Goal: Information Seeking & Learning: Check status

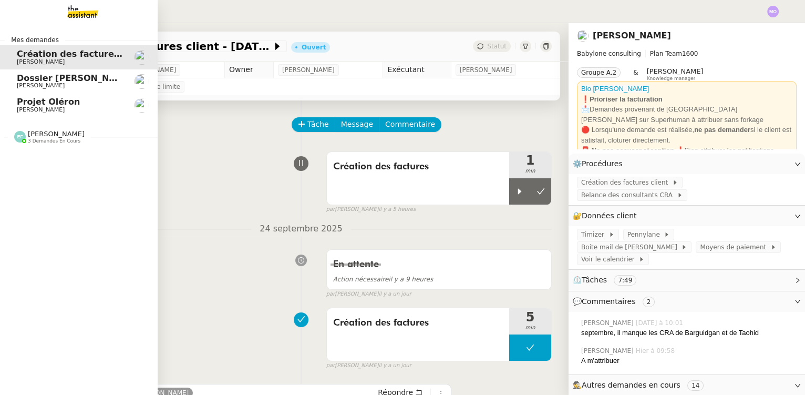
click at [73, 69] on link "Dossier [PERSON_NAME] [PERSON_NAME]" at bounding box center [79, 81] width 158 height 24
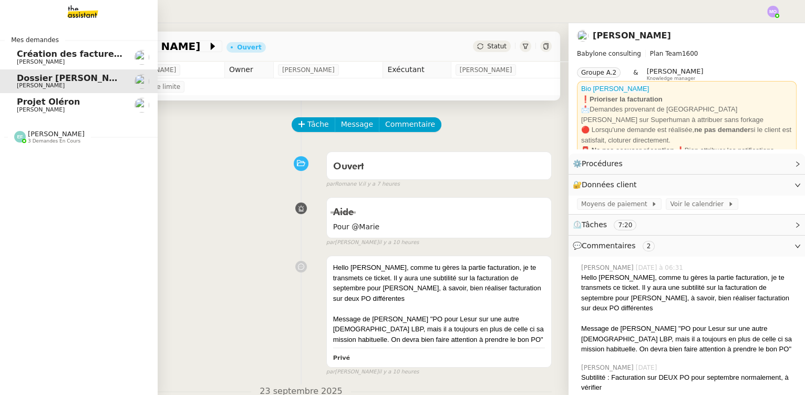
click at [54, 129] on span "[PERSON_NAME] 3 demandes en cours" at bounding box center [83, 132] width 158 height 22
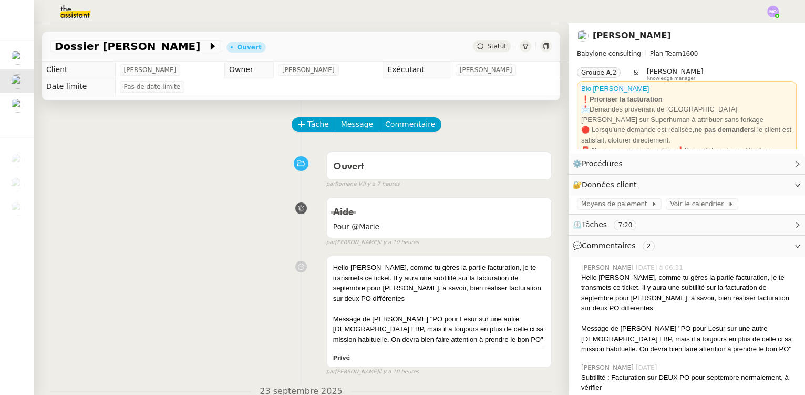
click at [71, 150] on div "Ouvert false par [PERSON_NAME]. il y a 7 heures" at bounding box center [300, 168] width 501 height 42
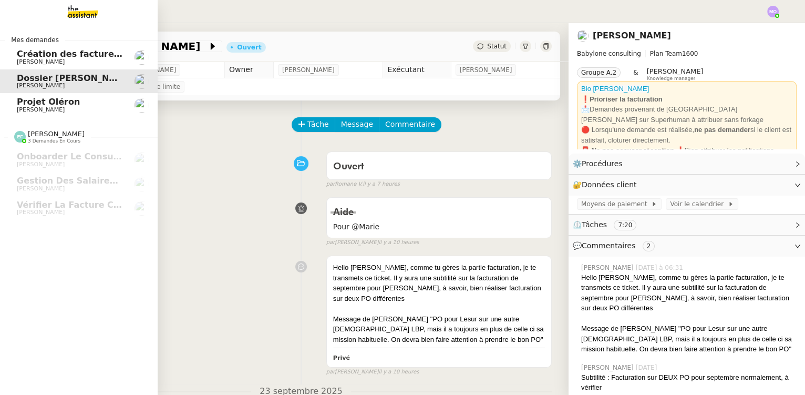
click at [42, 111] on span "[PERSON_NAME]" at bounding box center [41, 109] width 48 height 7
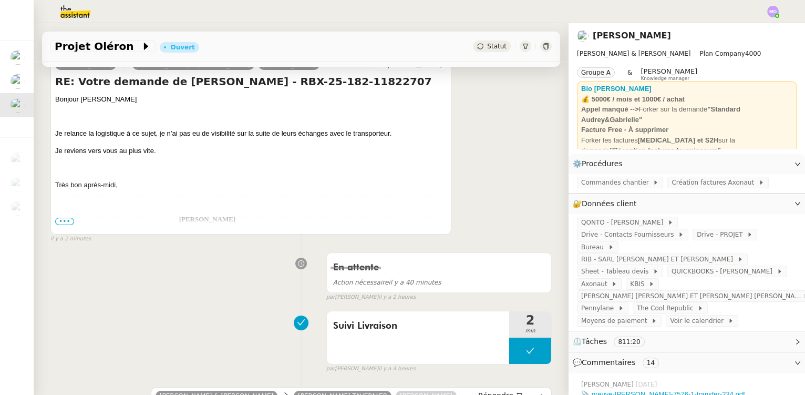
scroll to position [143, 0]
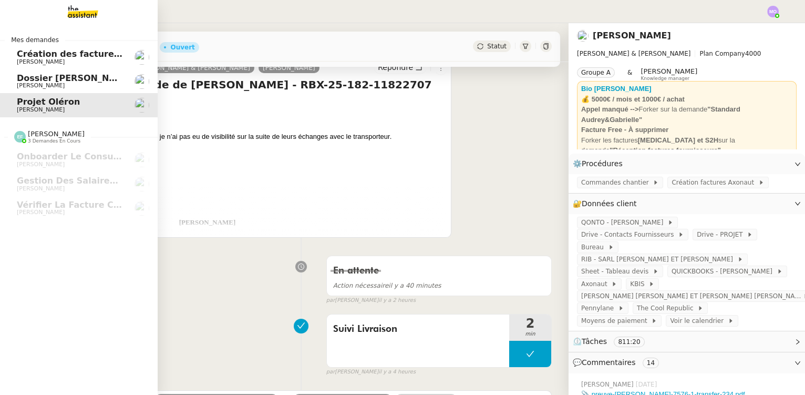
click at [43, 79] on span "Dossier [PERSON_NAME]" at bounding box center [75, 78] width 117 height 10
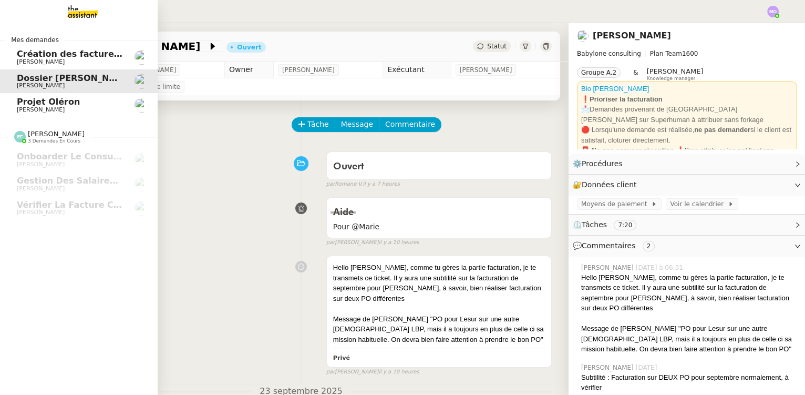
click at [35, 56] on span "Création des factures client - [DATE]" at bounding box center [103, 54] width 173 height 10
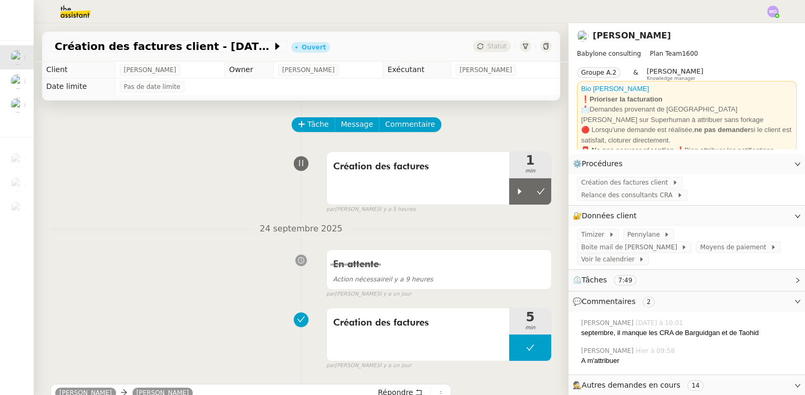
click at [502, 208] on div "par [PERSON_NAME] il y a 5 heures" at bounding box center [438, 209] width 225 height 9
click at [509, 197] on div at bounding box center [519, 191] width 21 height 26
click at [389, 128] on span "Commentaire" at bounding box center [410, 124] width 50 height 12
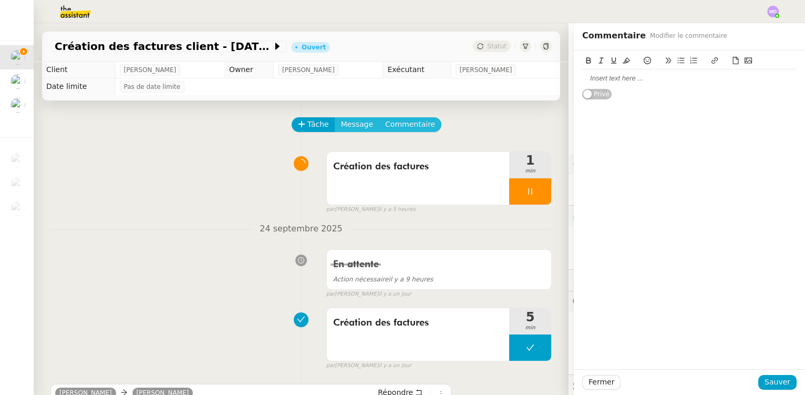
click at [379, 117] on button "Commentaire" at bounding box center [410, 124] width 63 height 15
click at [595, 79] on div at bounding box center [689, 78] width 214 height 9
click at [766, 380] on span "Sauver" at bounding box center [778, 382] width 26 height 12
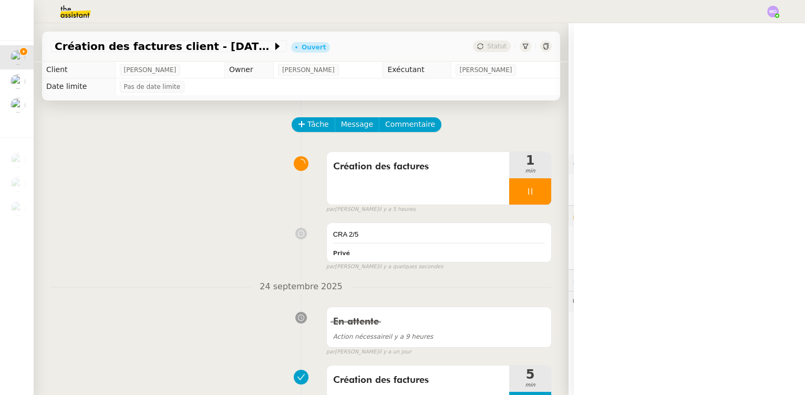
click at [525, 206] on div "par [PERSON_NAME] il y a 5 heures" at bounding box center [438, 209] width 225 height 9
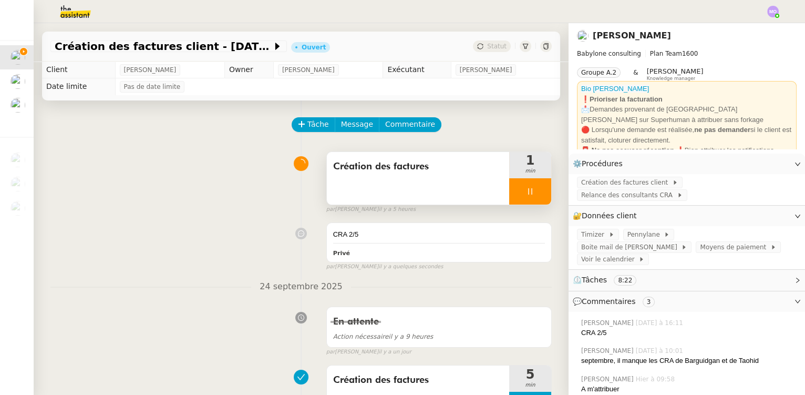
click at [529, 199] on div at bounding box center [530, 191] width 42 height 26
click at [530, 199] on button at bounding box center [540, 191] width 21 height 26
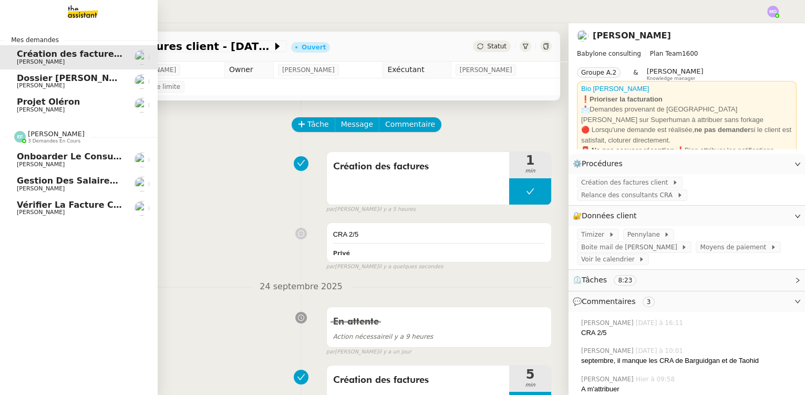
click at [58, 160] on span "Onboarder le consultant [PERSON_NAME]" at bounding box center [117, 156] width 200 height 10
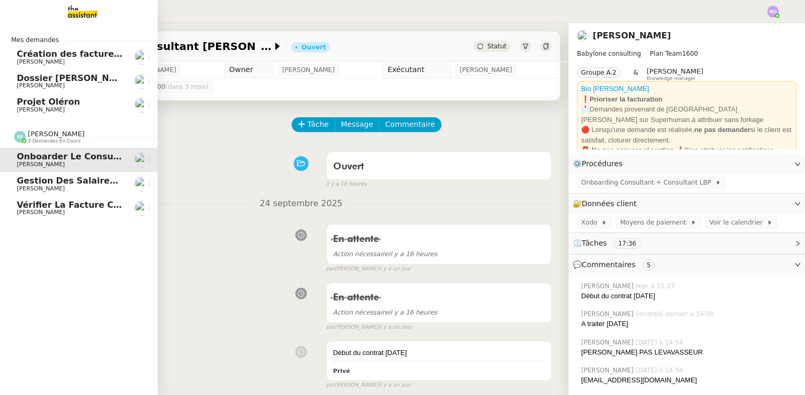
click at [76, 199] on link "Vérifier la facture client Accetal [PERSON_NAME]" at bounding box center [79, 208] width 158 height 24
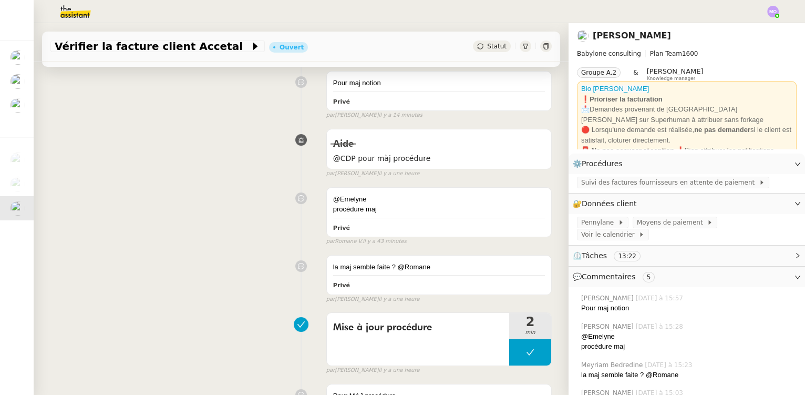
scroll to position [143, 0]
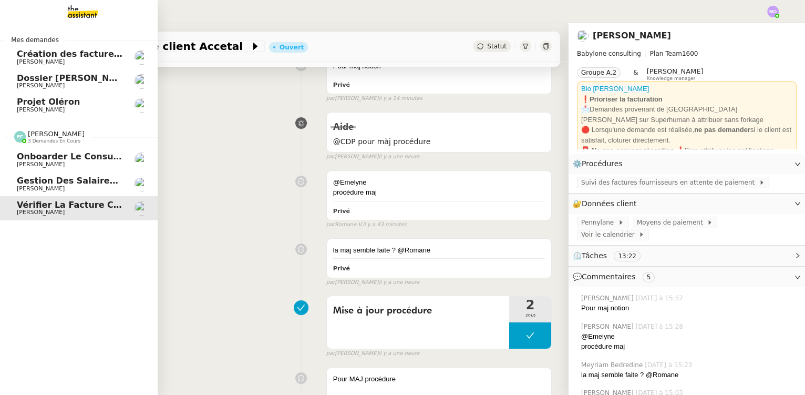
click at [68, 181] on span "Gestion des salaires - septembre 2025" at bounding box center [109, 180] width 185 height 10
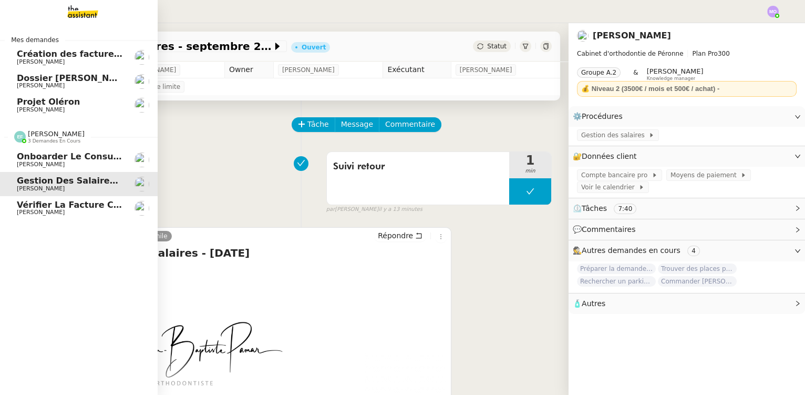
click at [58, 204] on span "Vérifier la facture client Accetal" at bounding box center [95, 205] width 156 height 10
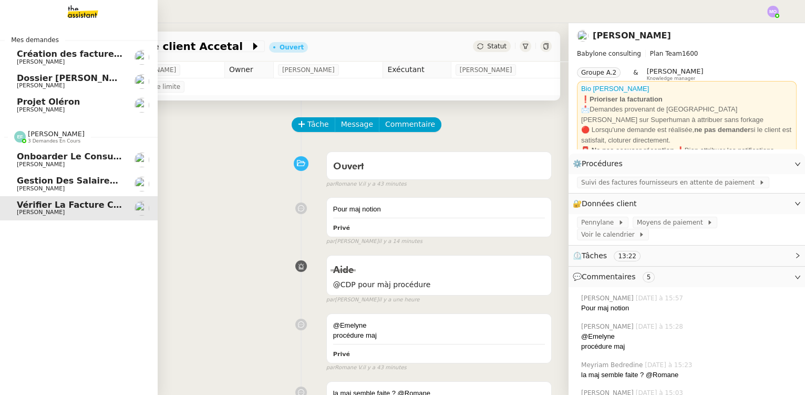
click at [62, 183] on span "Gestion des salaires - septembre 2025" at bounding box center [109, 180] width 185 height 10
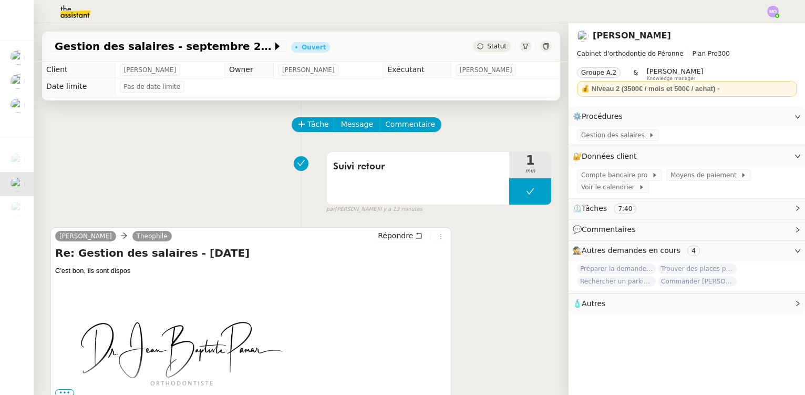
click at [66, 164] on div "Suivi retour 1 min false par [PERSON_NAME] il y a 13 minutes" at bounding box center [300, 180] width 501 height 67
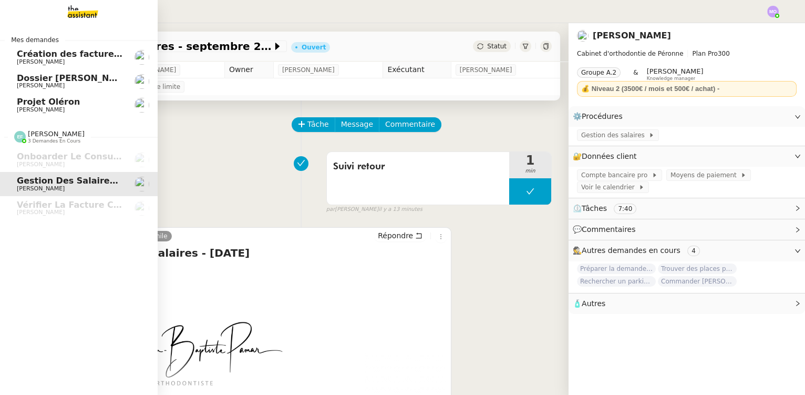
click at [84, 12] on img at bounding box center [74, 11] width 81 height 23
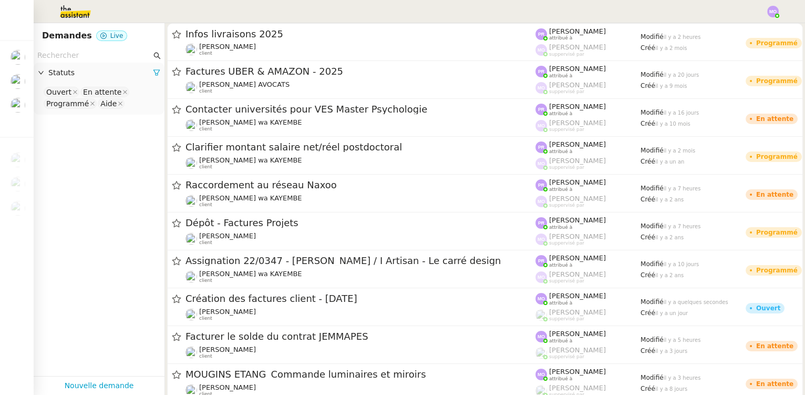
click at [60, 54] on input "text" at bounding box center [94, 55] width 114 height 12
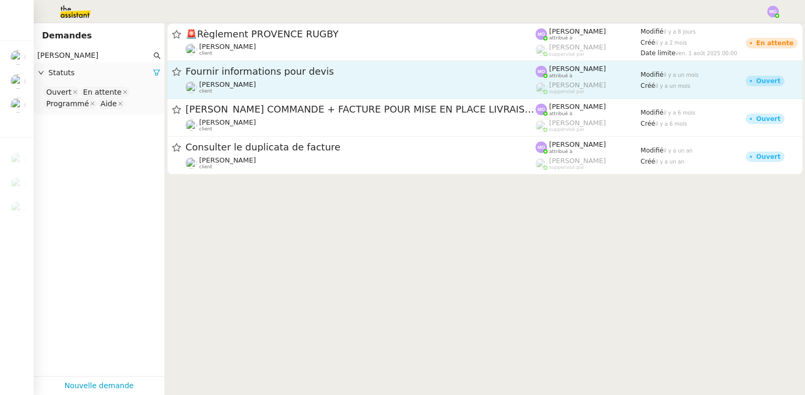
type input "[PERSON_NAME]"
click at [250, 85] on div "[PERSON_NAME] client" at bounding box center [360, 87] width 350 height 14
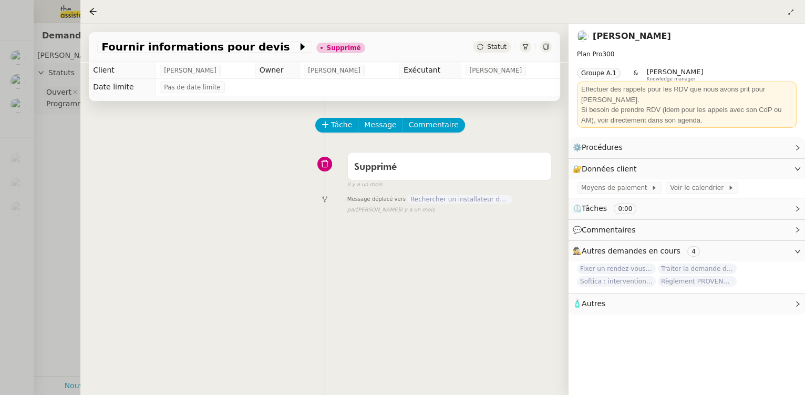
click at [70, 140] on div at bounding box center [402, 197] width 805 height 395
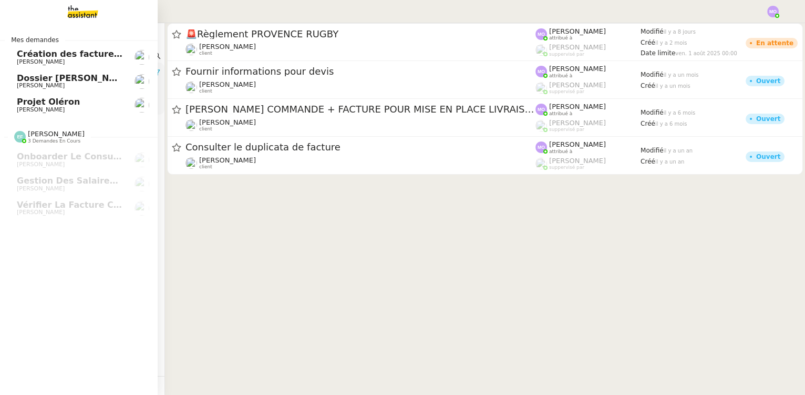
click at [58, 108] on span "[PERSON_NAME]" at bounding box center [41, 109] width 48 height 7
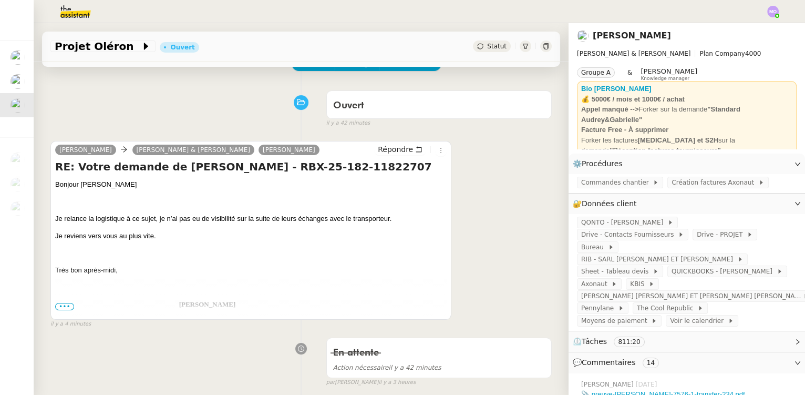
scroll to position [95, 0]
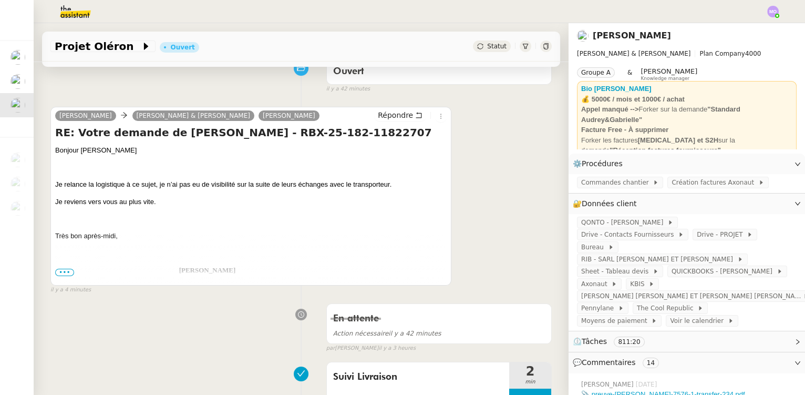
click at [90, 84] on div "Ouvert false il y a 42 minutes" at bounding box center [300, 72] width 501 height 42
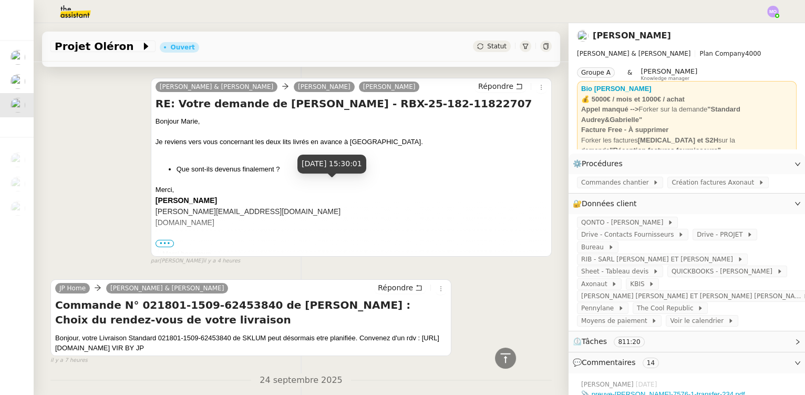
scroll to position [668, 0]
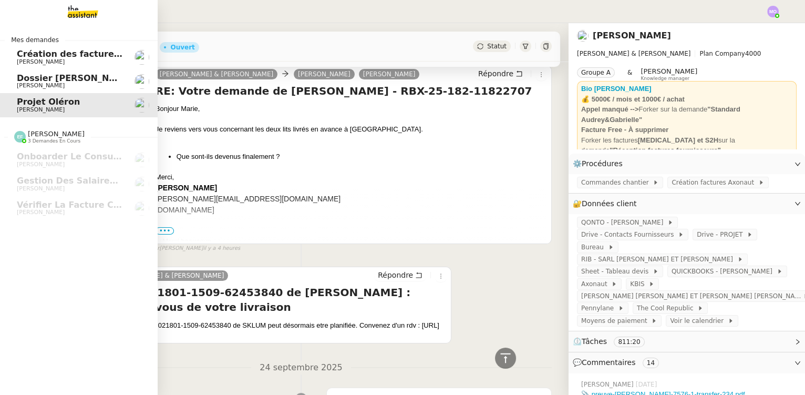
click at [54, 79] on span "Dossier [PERSON_NAME]" at bounding box center [75, 78] width 117 height 10
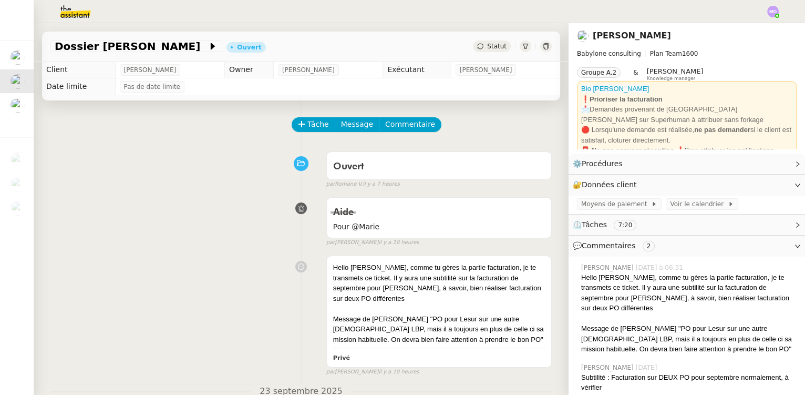
drag, startPoint x: 224, startPoint y: 314, endPoint x: 225, endPoint y: 319, distance: 5.4
click at [224, 314] on div "Hello [PERSON_NAME], comme tu gères la partie facturation, je te transmets ce t…" at bounding box center [300, 313] width 501 height 125
drag, startPoint x: 63, startPoint y: 121, endPoint x: 45, endPoint y: 107, distance: 22.4
click at [63, 121] on div "Tâche Message Commentaire" at bounding box center [300, 129] width 501 height 25
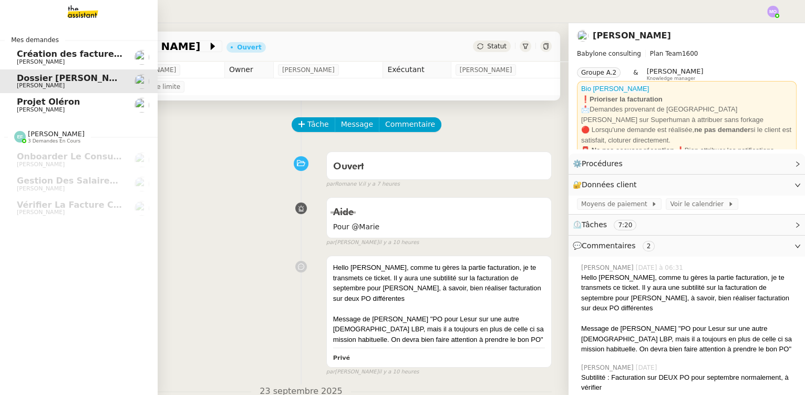
click at [49, 61] on span "[PERSON_NAME]" at bounding box center [70, 62] width 106 height 6
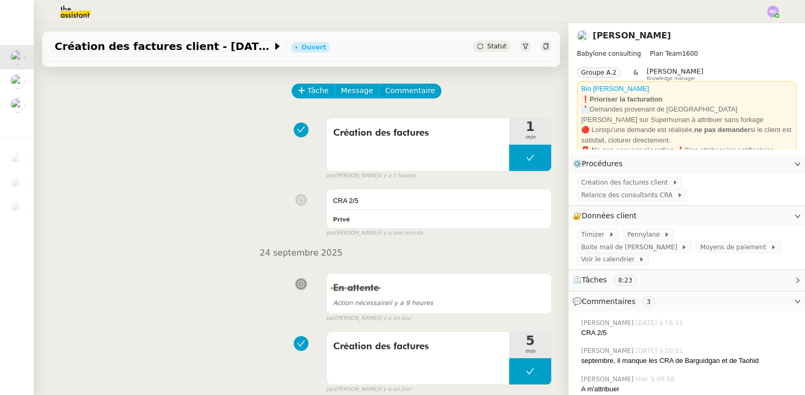
scroll to position [191, 0]
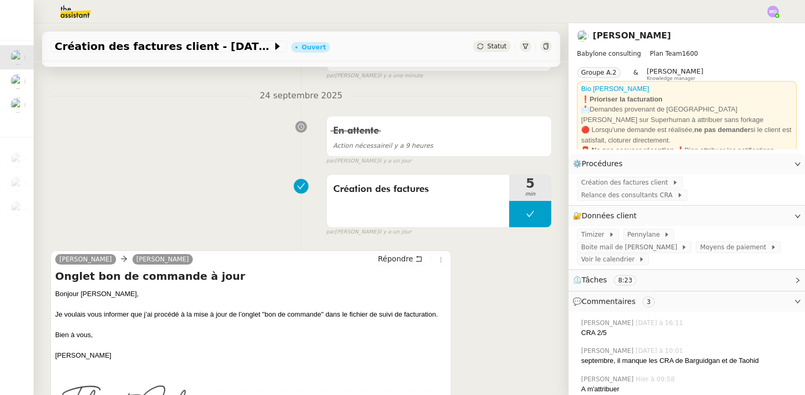
click at [44, 171] on div "Tâche Message Commentaire Veuillez patienter une erreur s'est produite 👌👌👌 mess…" at bounding box center [301, 298] width 535 height 777
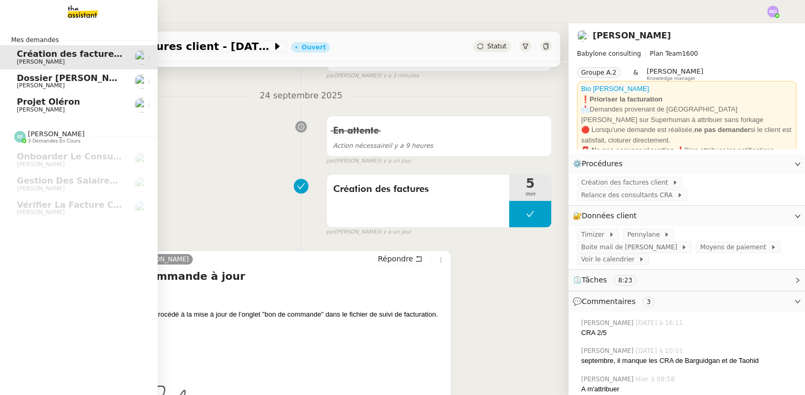
click at [82, 71] on link "Dossier [PERSON_NAME] [PERSON_NAME]" at bounding box center [79, 81] width 158 height 24
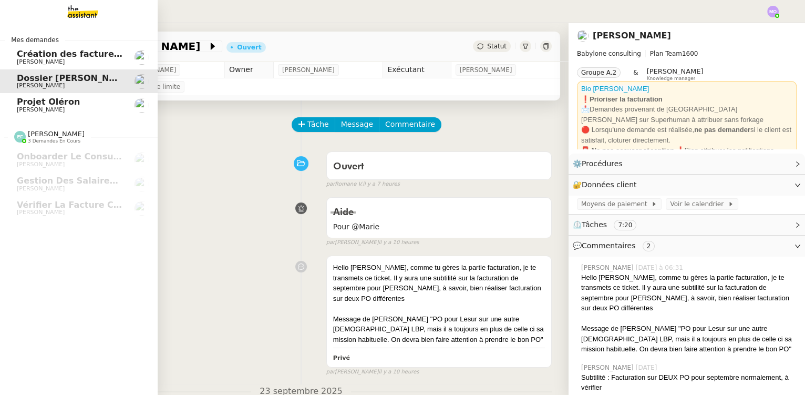
click at [70, 113] on link "Projet [PERSON_NAME]" at bounding box center [79, 105] width 158 height 24
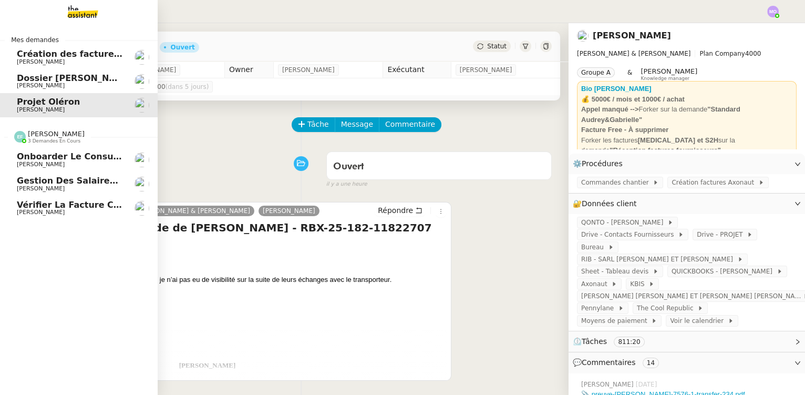
click at [57, 204] on span "Vérifier la facture client Accetal" at bounding box center [95, 205] width 156 height 10
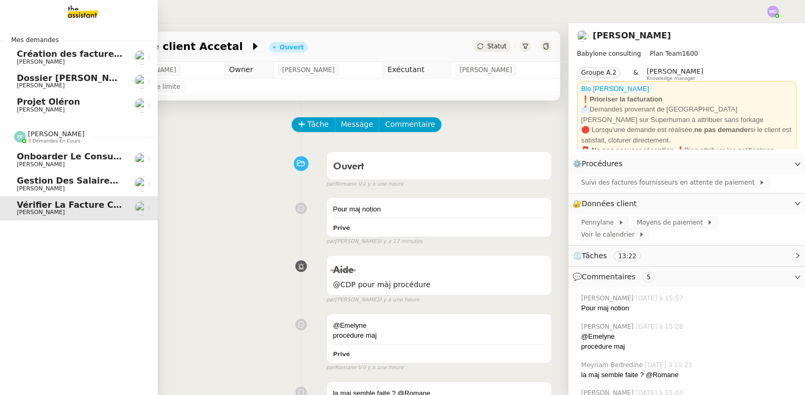
click at [73, 184] on span "Gestion des salaires - septembre 2025" at bounding box center [109, 180] width 185 height 10
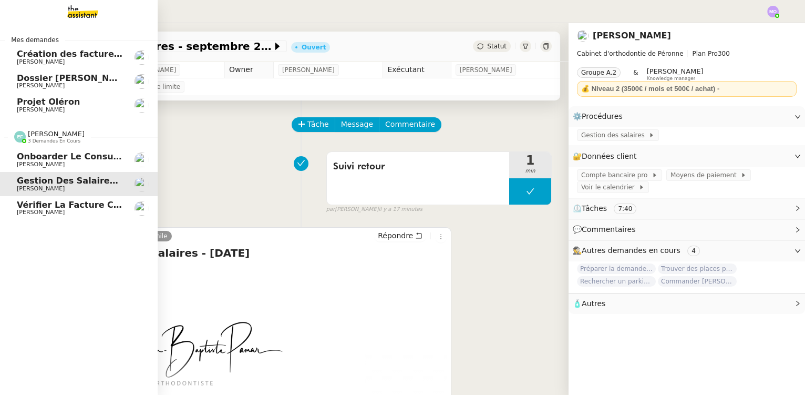
click at [82, 164] on span "[PERSON_NAME]" at bounding box center [70, 164] width 106 height 6
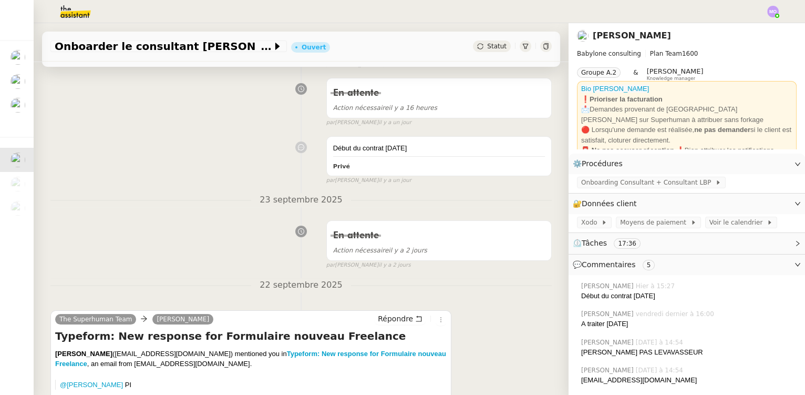
scroll to position [286, 0]
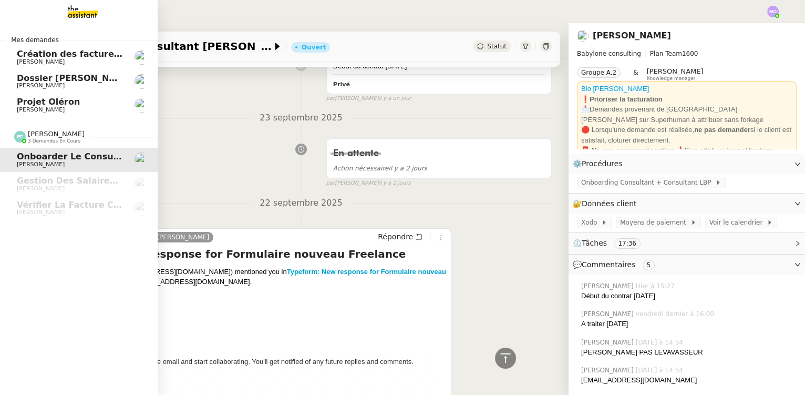
click at [77, 11] on img at bounding box center [74, 11] width 81 height 23
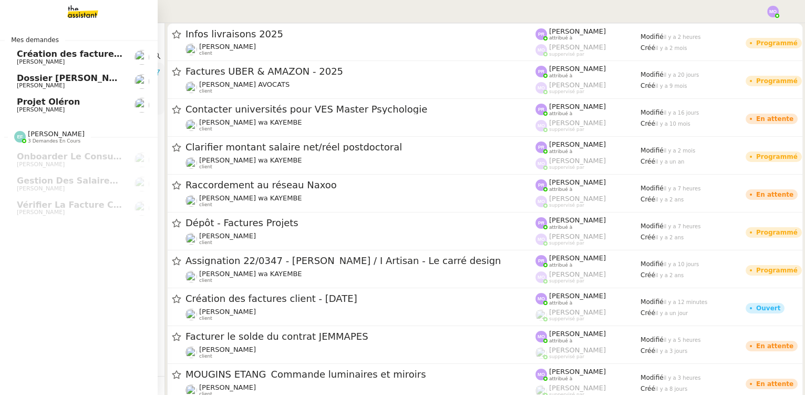
click at [55, 107] on span "[PERSON_NAME]" at bounding box center [41, 109] width 48 height 7
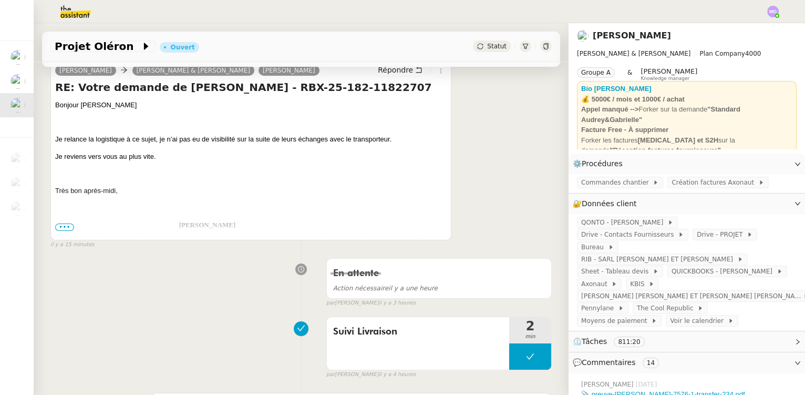
scroll to position [239, 0]
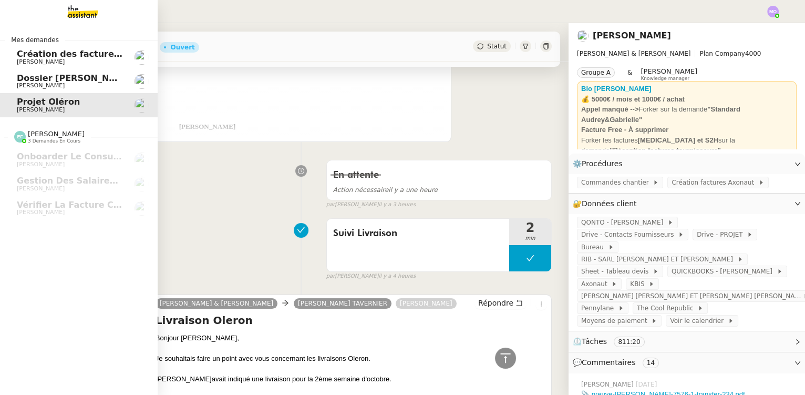
click at [56, 82] on span "[PERSON_NAME]" at bounding box center [70, 85] width 106 height 6
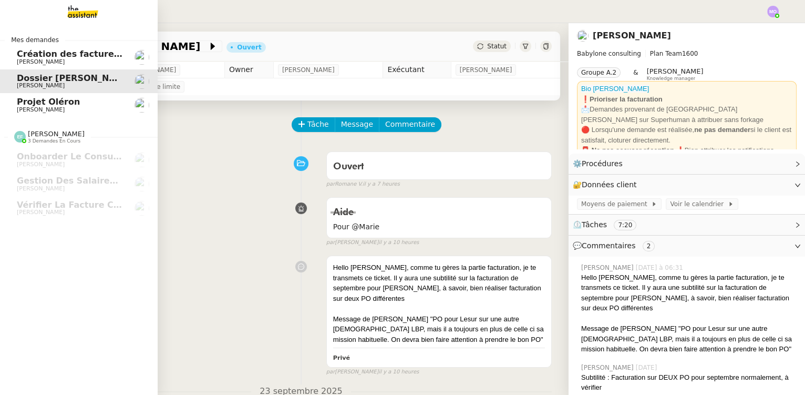
click at [59, 48] on link "Création des factures client - [DATE] [PERSON_NAME]" at bounding box center [79, 57] width 158 height 24
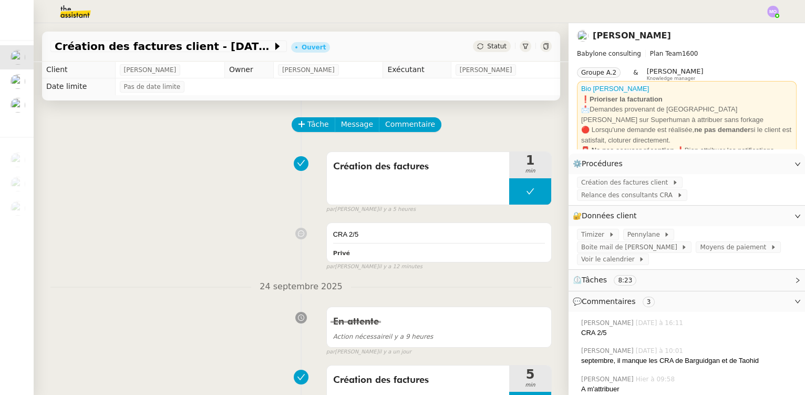
click at [58, 224] on div "CRA 2/5 Privé false par [PERSON_NAME] il y a 12 minutes" at bounding box center [300, 244] width 501 height 53
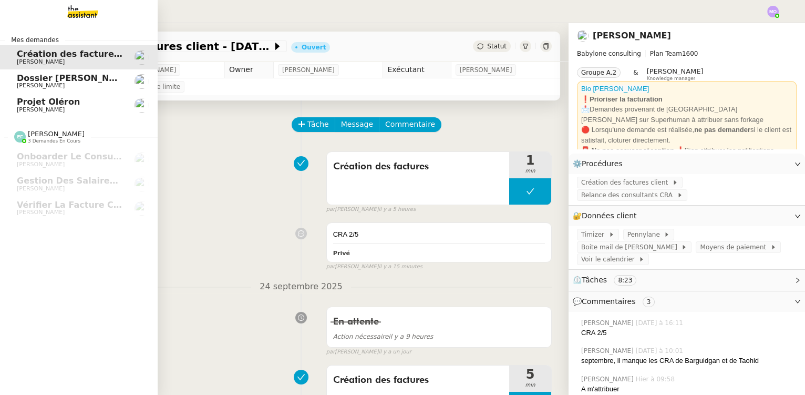
click at [80, 16] on img at bounding box center [74, 11] width 81 height 23
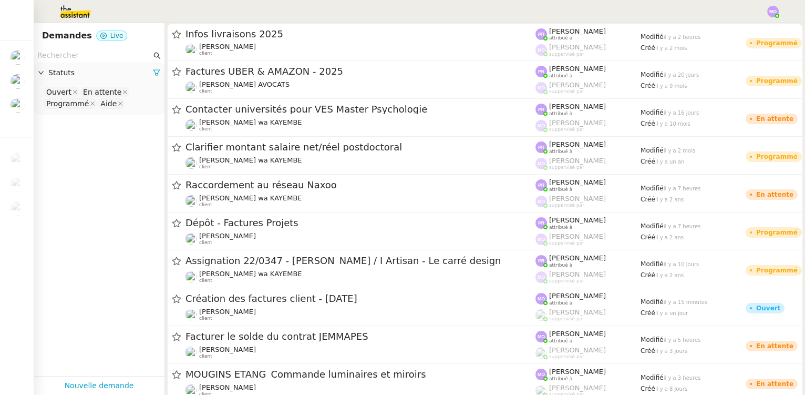
click at [180, 9] on div at bounding box center [402, 11] width 752 height 23
click at [77, 57] on input "text" at bounding box center [94, 55] width 114 height 12
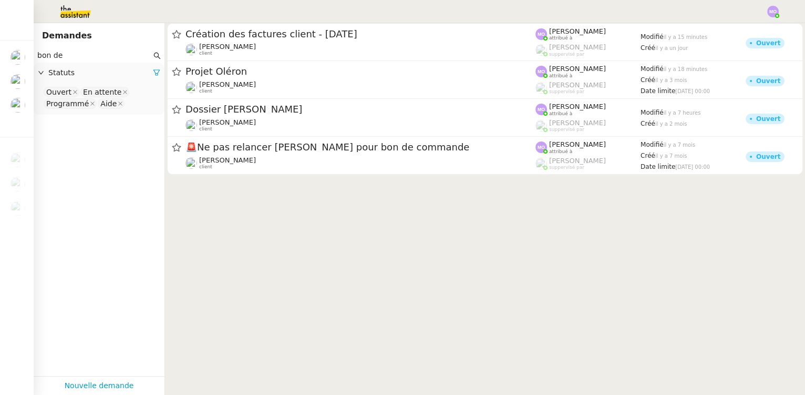
click at [132, 104] on nz-select-top-control "Ouvert En attente Programmé Aide" at bounding box center [99, 98] width 114 height 25
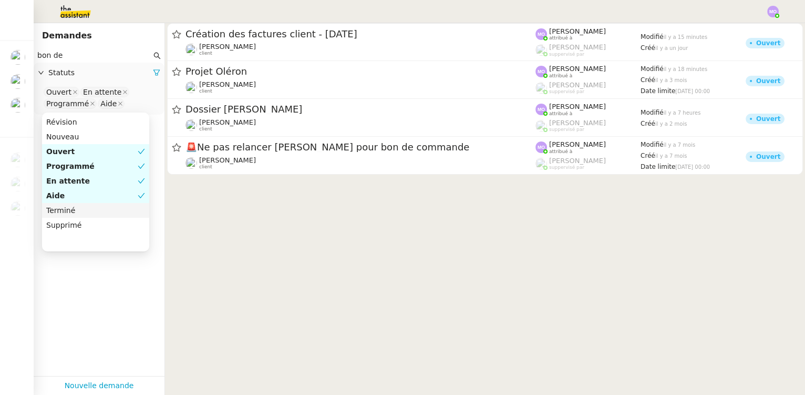
click at [80, 209] on div "Terminé" at bounding box center [95, 209] width 99 height 9
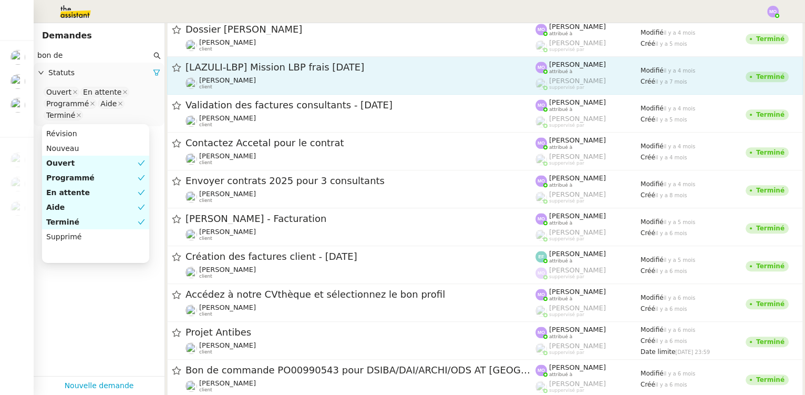
scroll to position [1481, 0]
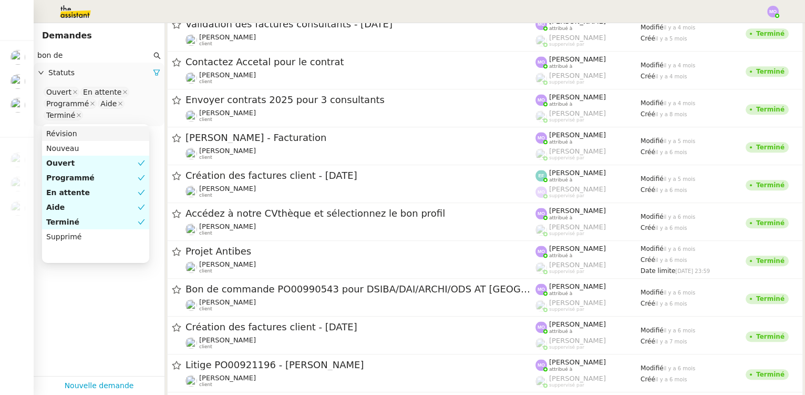
click at [70, 61] on nz-input-group "bon de" at bounding box center [99, 55] width 131 height 14
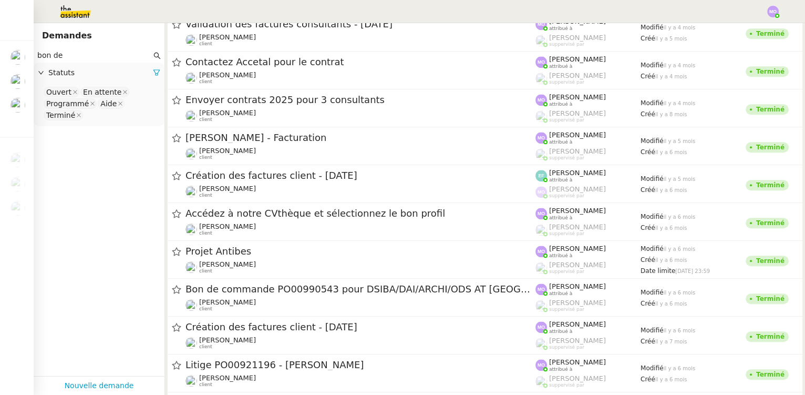
click at [62, 57] on input "bon de" at bounding box center [94, 55] width 114 height 12
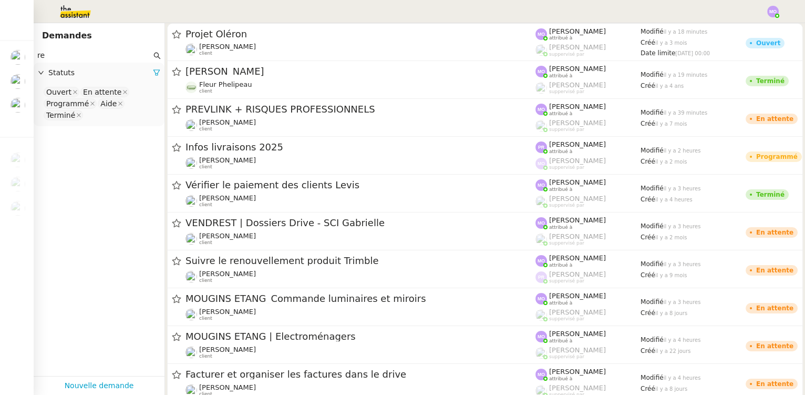
type input "r"
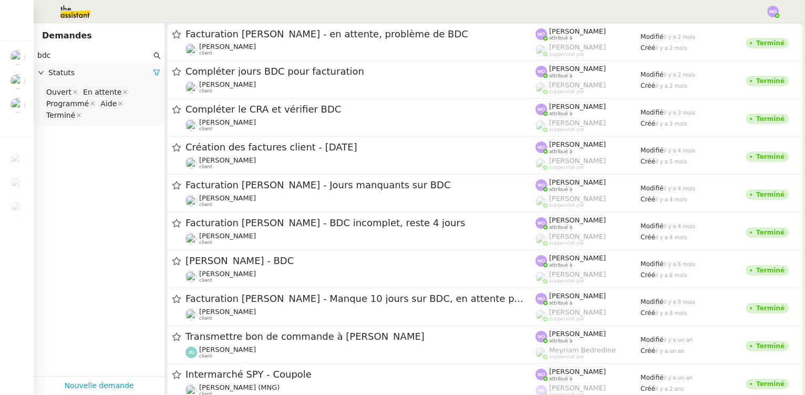
click at [87, 57] on input "bdc" at bounding box center [94, 55] width 114 height 12
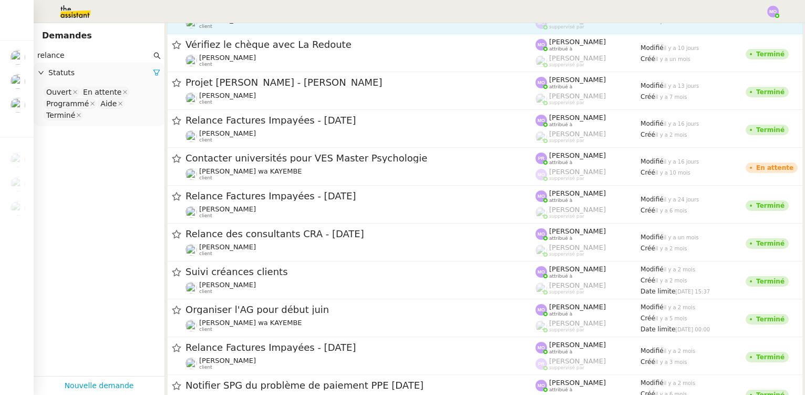
scroll to position [286, 0]
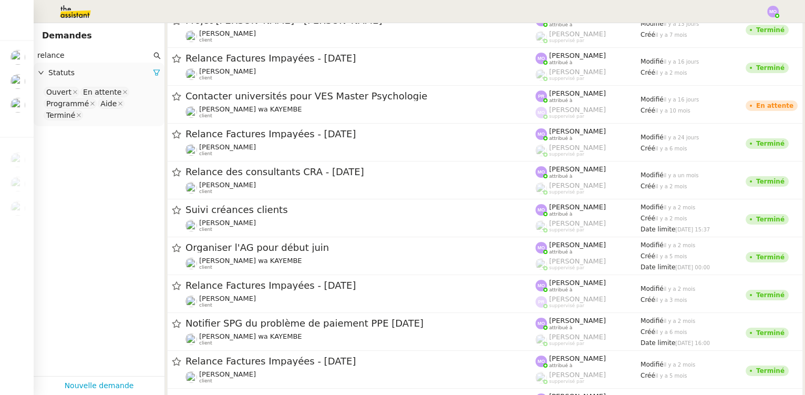
click at [67, 58] on input "relance" at bounding box center [94, 55] width 114 height 12
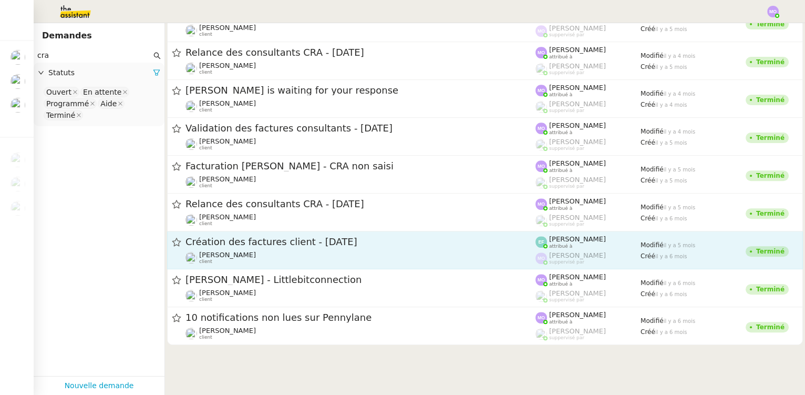
scroll to position [860, 0]
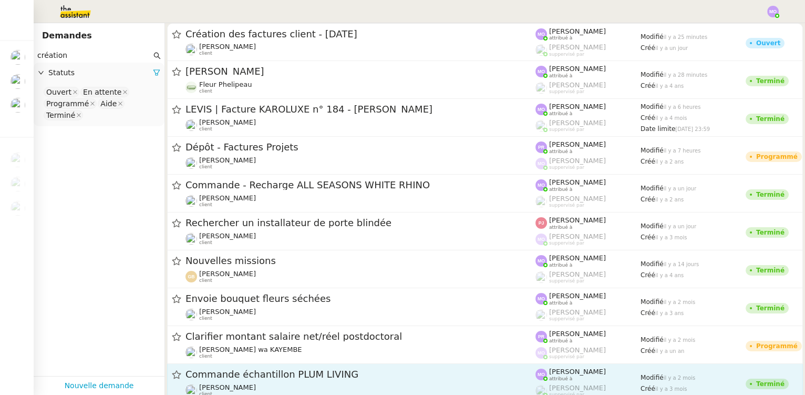
type input "création"
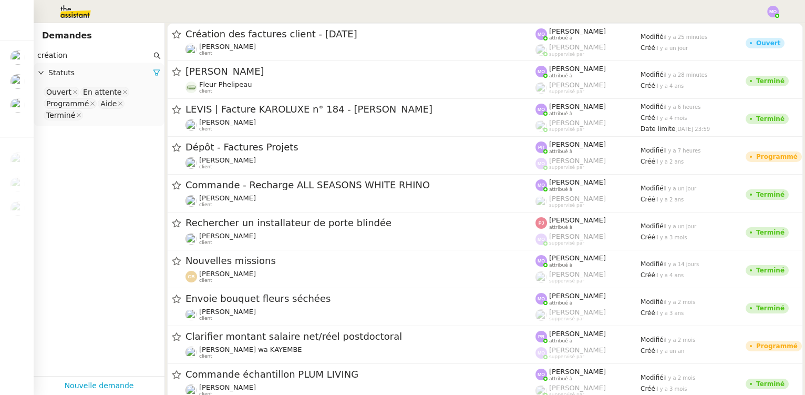
click at [78, 252] on app-tickets-filter "création Statuts Ouvert En attente Programmé Aide Terminé" at bounding box center [99, 211] width 131 height 327
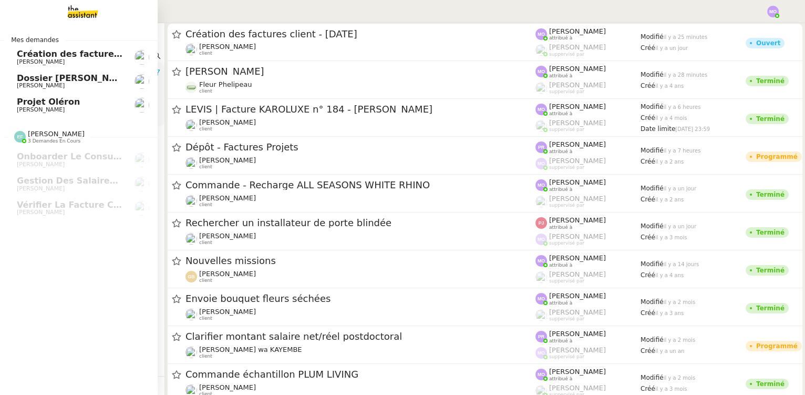
drag, startPoint x: 54, startPoint y: 105, endPoint x: 95, endPoint y: 84, distance: 46.1
click at [54, 105] on span "Projet Oléron" at bounding box center [48, 102] width 63 height 10
